Goal: Task Accomplishment & Management: Complete application form

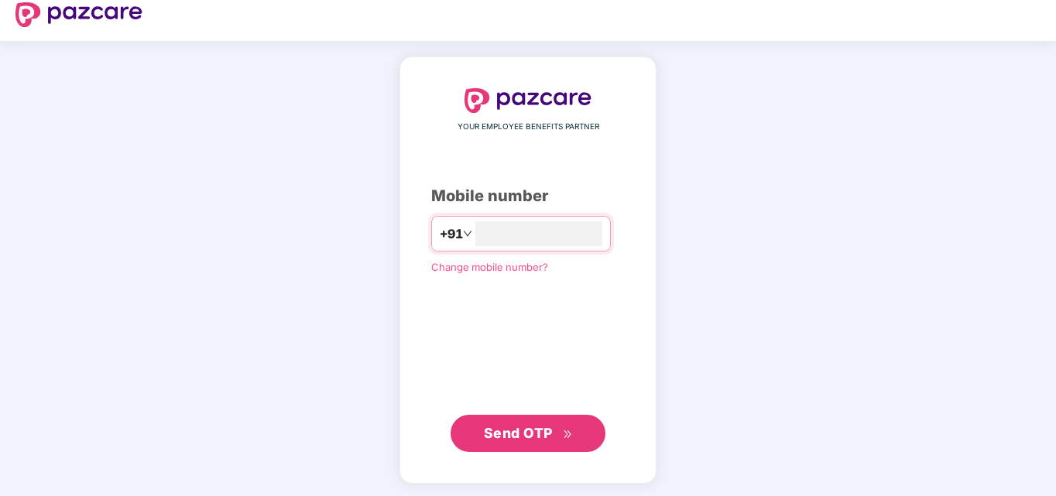
scroll to position [18, 0]
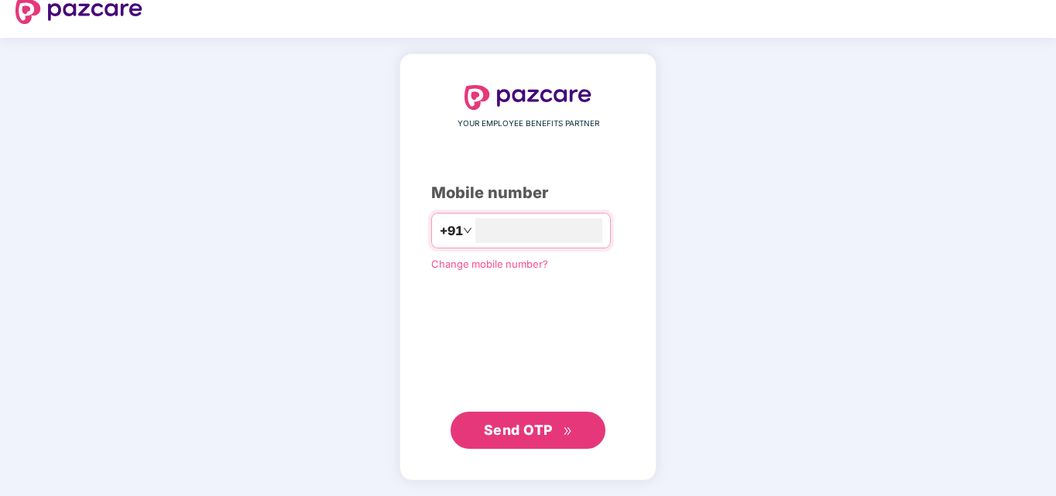
type input "**********"
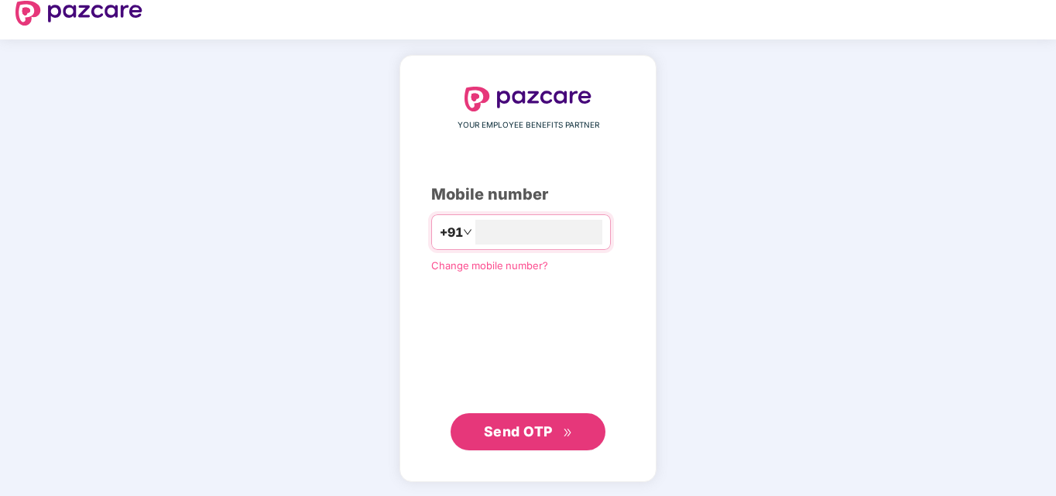
click at [496, 423] on span "Send OTP" at bounding box center [518, 431] width 69 height 16
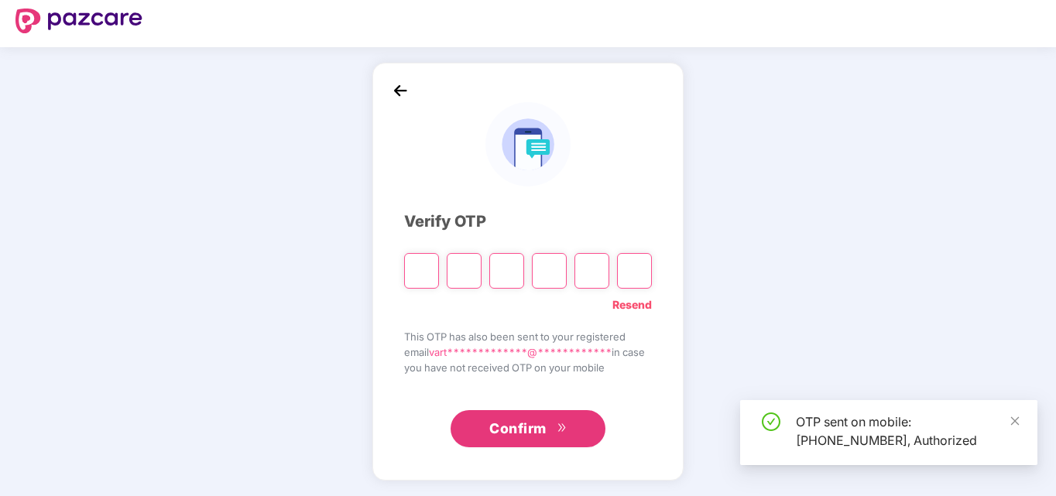
scroll to position [9, 0]
